Goal: Book appointment/travel/reservation

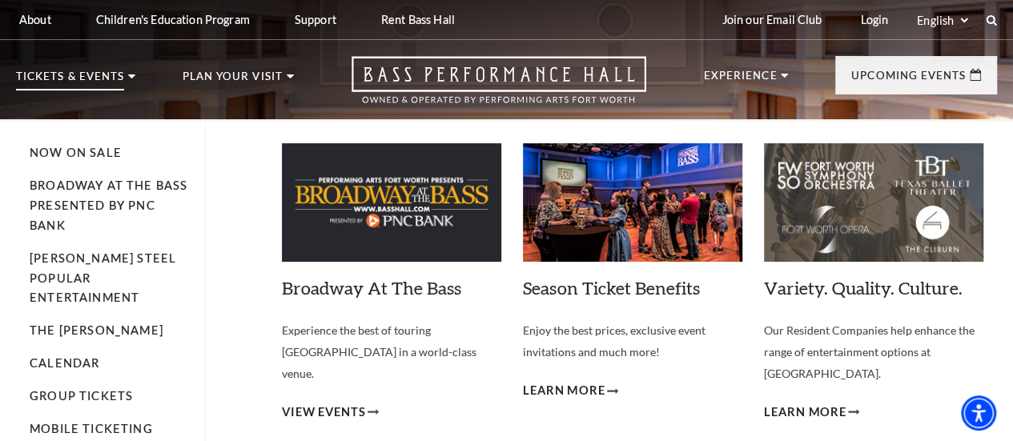
drag, startPoint x: 69, startPoint y: 303, endPoint x: 93, endPoint y: 393, distance: 93.6
drag, startPoint x: 93, startPoint y: 393, endPoint x: 53, endPoint y: 344, distance: 63.2
click at [53, 356] on link "Calendar" at bounding box center [65, 363] width 70 height 14
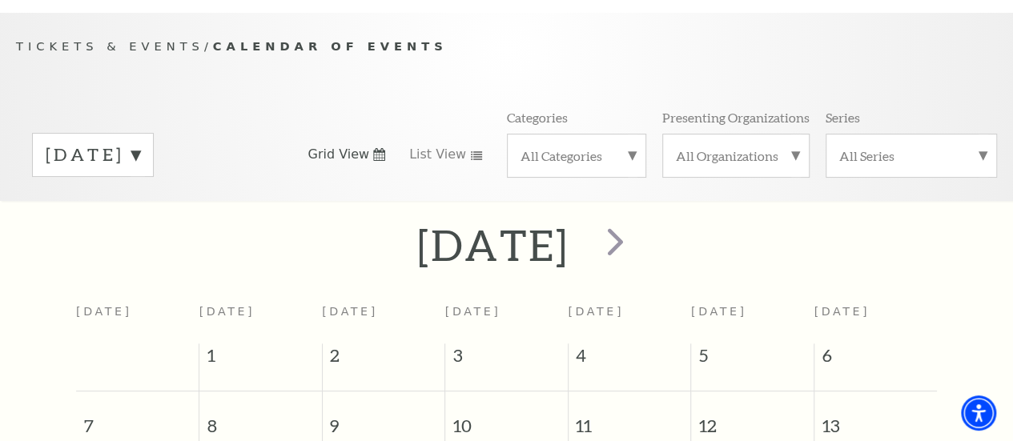
scroll to position [159, 0]
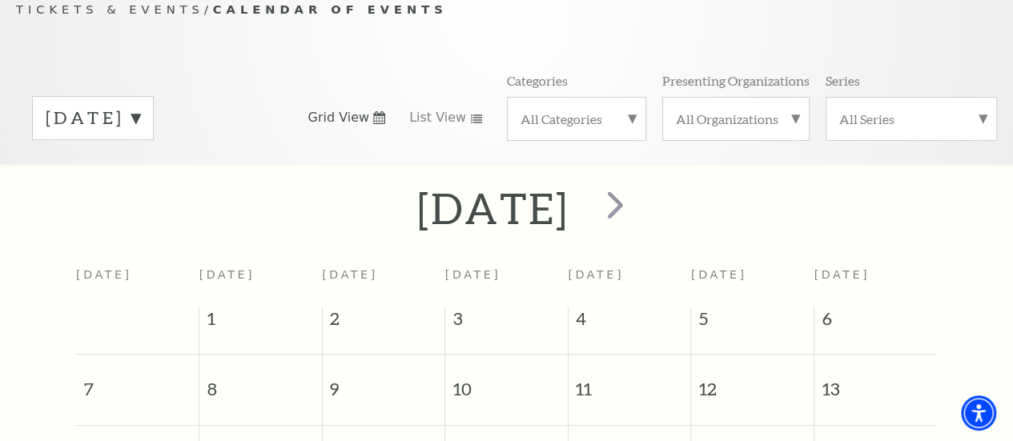
click at [140, 125] on label "[DATE]" at bounding box center [93, 118] width 95 height 25
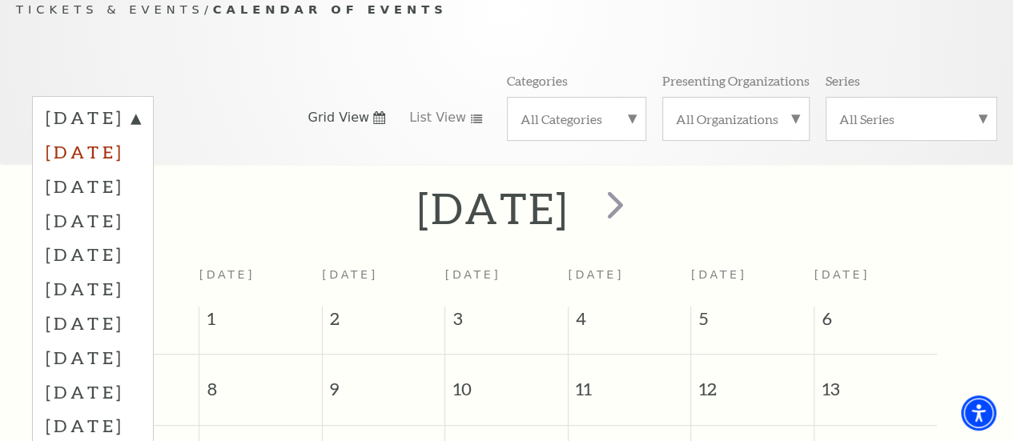
click at [140, 159] on label "[DATE]" at bounding box center [93, 152] width 95 height 34
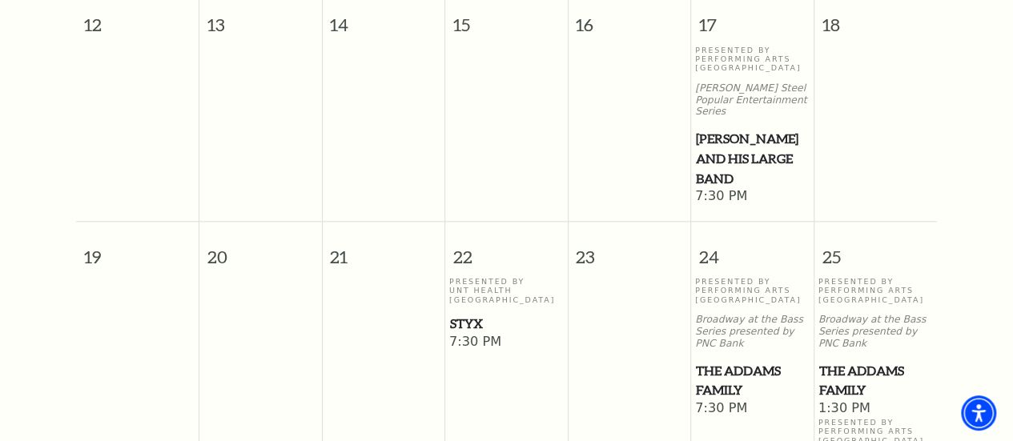
scroll to position [974, 0]
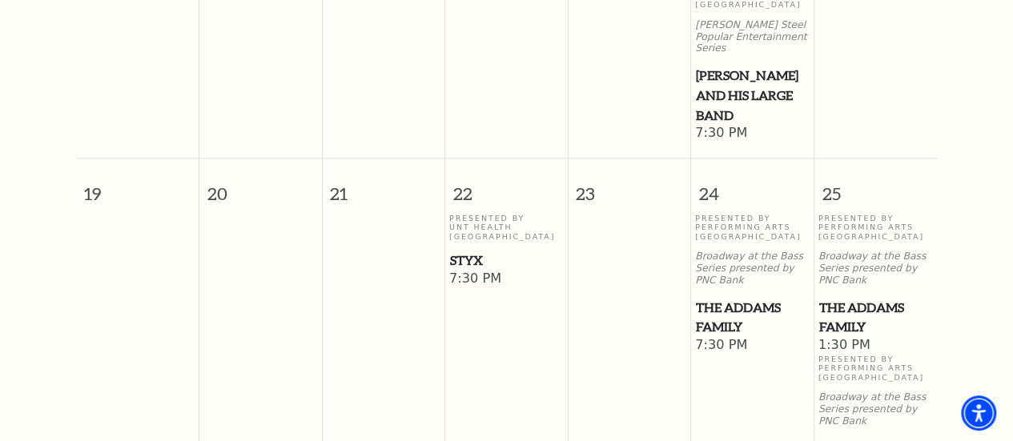
click at [465, 259] on span "Styx" at bounding box center [506, 261] width 113 height 20
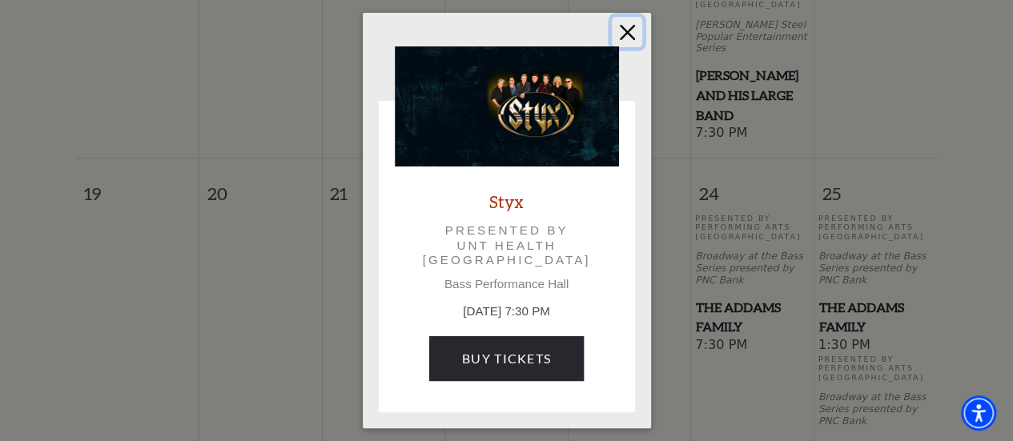
click at [626, 27] on button "Close" at bounding box center [627, 32] width 30 height 30
